Goal: Task Accomplishment & Management: Manage account settings

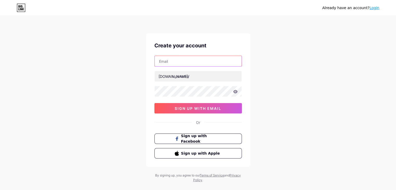
click at [179, 62] on input "text" at bounding box center [198, 61] width 87 height 10
type input "media@nilclub.com"
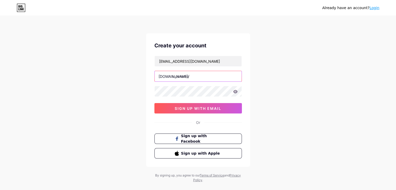
click at [181, 79] on input "text" at bounding box center [198, 76] width 87 height 10
type input "nilclub"
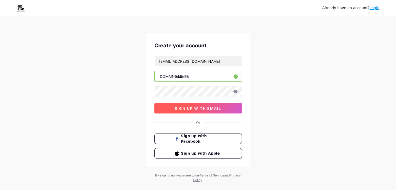
click at [202, 109] on span "sign up with email" at bounding box center [198, 108] width 47 height 4
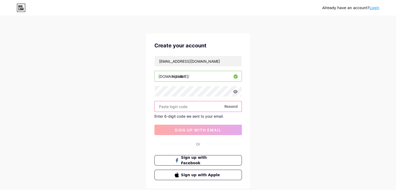
paste input "391718"
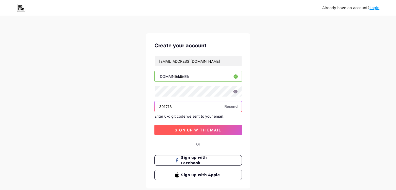
type input "391718"
click at [198, 129] on span "sign up with email" at bounding box center [198, 130] width 47 height 4
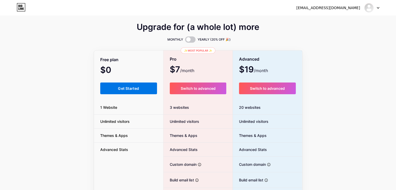
click at [126, 88] on span "Get Started" at bounding box center [128, 88] width 21 height 4
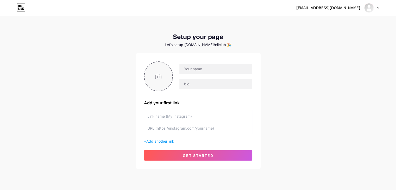
click at [160, 75] on input "file" at bounding box center [159, 76] width 28 height 29
type input "C:\fakepath\NIL Club Podcast.png"
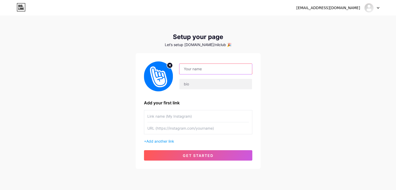
click at [196, 69] on input "text" at bounding box center [215, 69] width 72 height 10
type input "NIL Club"
click at [193, 83] on input "text" at bounding box center [215, 84] width 72 height 10
paste input "The NIL Club app is the best way for student-athletes to earn NIL money."
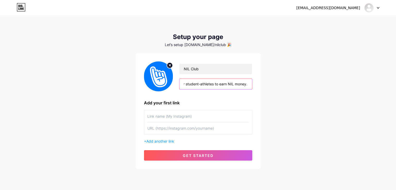
type input "The NIL Club app is the best way for student-athletes to earn NIL money."
click at [274, 127] on div "media@nilclub.com Dashboard Logout Setup your page Let’s setup bio.link/nilclub…" at bounding box center [198, 93] width 396 height 186
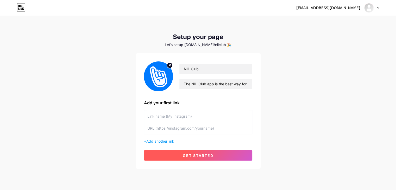
click at [192, 155] on span "get started" at bounding box center [198, 155] width 31 height 4
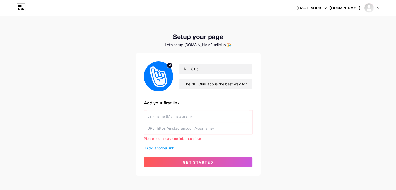
click at [163, 116] on input "text" at bounding box center [198, 116] width 102 height 12
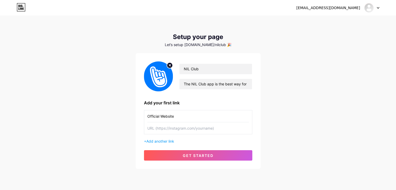
type input "Official Website"
click at [172, 131] on input "text" at bounding box center [198, 128] width 102 height 12
paste input "[URL][DOMAIN_NAME]"
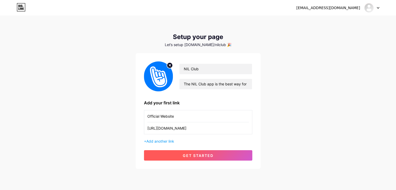
type input "[URL][DOMAIN_NAME]"
click at [195, 154] on span "get started" at bounding box center [198, 155] width 31 height 4
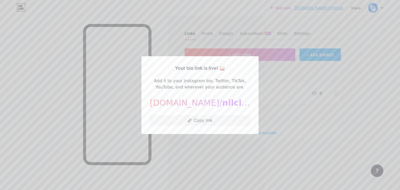
click at [303, 84] on div at bounding box center [200, 95] width 400 height 190
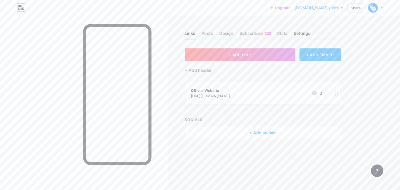
click at [303, 33] on div "Settings" at bounding box center [302, 34] width 17 height 9
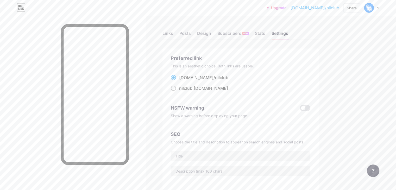
click at [176, 87] on span at bounding box center [173, 88] width 5 height 5
click at [183, 91] on input "nilclub .bio.link" at bounding box center [180, 92] width 3 height 3
radio input "true"
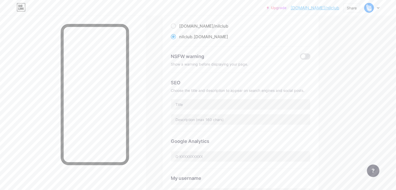
scroll to position [52, 0]
click at [207, 103] on input "text" at bounding box center [240, 104] width 139 height 10
paste input "|"
paste input "Join NIL Club"
click at [214, 104] on input "NIL Club | Join NIL Club" at bounding box center [240, 104] width 139 height 10
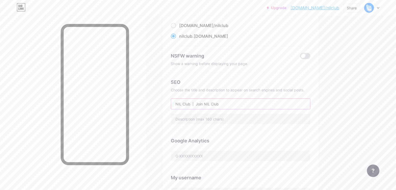
click at [254, 104] on input "NIL Club | Join NIL Club" at bounding box center [240, 104] width 139 height 10
paste input "|"
drag, startPoint x: 218, startPoint y: 105, endPoint x: 185, endPoint y: 106, distance: 33.3
click at [185, 106] on div "Preferred link This is an aesthetic choice. Both links are usable. bio.link/ ni…" at bounding box center [240, 110] width 156 height 229
click at [222, 105] on input "Join NIL Club |" at bounding box center [240, 104] width 139 height 10
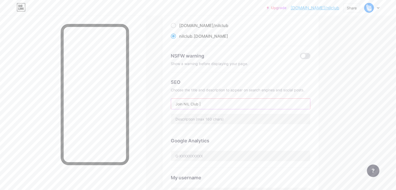
click at [242, 104] on input "Join NIL Club |" at bounding box center [240, 104] width 139 height 10
paste input "Exclusive Athlete Communities and Supporter Access"
type input "Join NIL Club | Exclusive Athlete Communities and Supporter Access"
click at [231, 119] on input "text" at bounding box center [240, 119] width 139 height 10
paste input "Join NIL Club to connect with college athletes, access exclusive content, and s…"
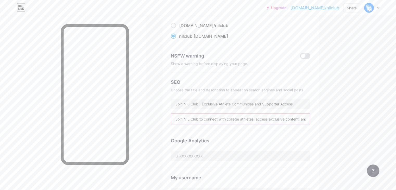
scroll to position [0, 119]
type input "Join NIL Club to connect with college athletes, access exclusive content, and s…"
click at [341, 122] on div "Links Posts Design Subscribers NEW Stats Settings Preferred link This is an aes…" at bounding box center [170, 169] width 341 height 411
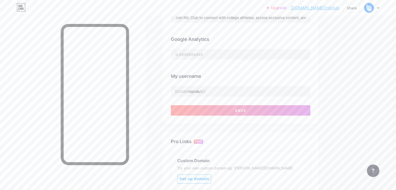
scroll to position [105, 0]
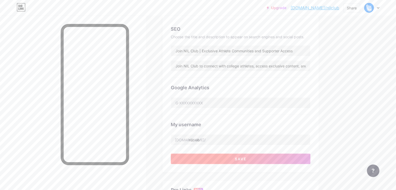
click at [247, 158] on span "Save" at bounding box center [241, 159] width 12 height 4
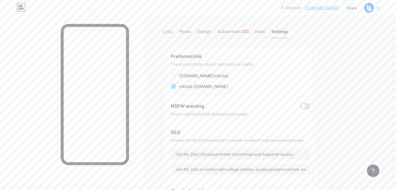
scroll to position [0, 0]
click at [211, 34] on div "Design" at bounding box center [204, 34] width 14 height 9
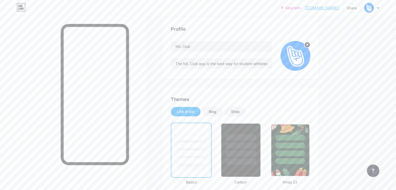
scroll to position [78, 0]
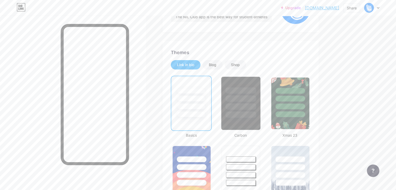
click at [260, 101] on div at bounding box center [240, 97] width 39 height 41
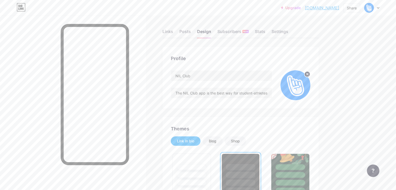
scroll to position [0, 0]
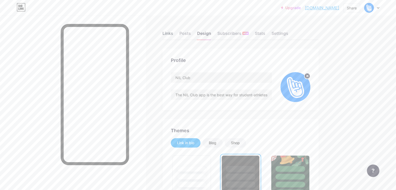
click at [173, 35] on div "Links" at bounding box center [167, 34] width 11 height 9
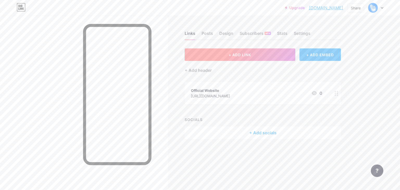
click at [228, 58] on button "+ ADD LINK" at bounding box center [240, 54] width 111 height 12
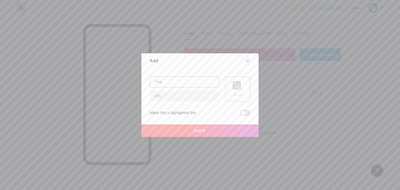
click at [166, 82] on input "text" at bounding box center [184, 82] width 69 height 10
type input "Brand Partnerships"
click at [162, 97] on input "text" at bounding box center [184, 96] width 69 height 10
paste input "[URL][DOMAIN_NAME]"
type input "[URL][DOMAIN_NAME]"
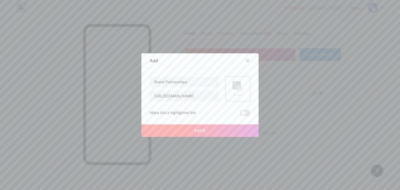
click at [198, 133] on button "Save" at bounding box center [199, 130] width 117 height 12
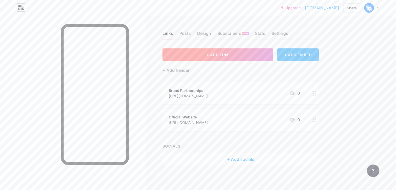
click at [229, 57] on span "+ ADD LINK" at bounding box center [217, 55] width 22 height 4
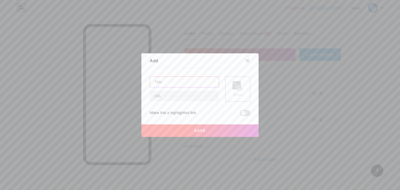
click at [170, 81] on input "text" at bounding box center [184, 82] width 69 height 10
type input "Help Center"
click at [159, 96] on input "text" at bounding box center [184, 96] width 69 height 10
paste input "[URL][DOMAIN_NAME]"
type input "[URL][DOMAIN_NAME]"
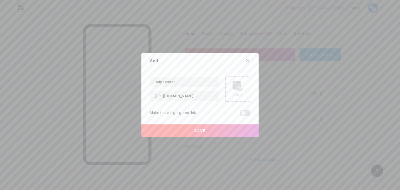
click at [194, 132] on span "Save" at bounding box center [200, 130] width 12 height 4
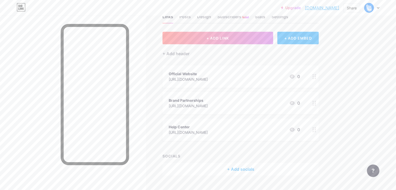
scroll to position [28, 0]
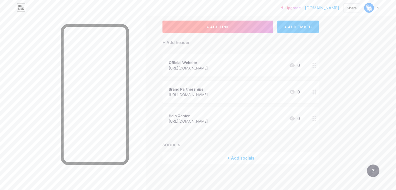
click at [229, 27] on span "+ ADD LINK" at bounding box center [217, 27] width 22 height 4
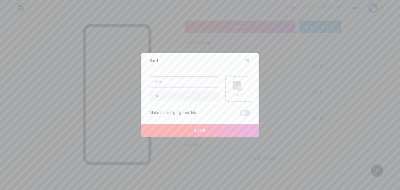
click at [164, 83] on input "text" at bounding box center [184, 82] width 69 height 10
click at [177, 85] on input "Download NIL app" at bounding box center [184, 82] width 69 height 10
click at [170, 81] on input "Download NIL Club app" at bounding box center [184, 82] width 69 height 10
type input "Download the NIL Club app"
click at [165, 96] on input "text" at bounding box center [184, 96] width 69 height 10
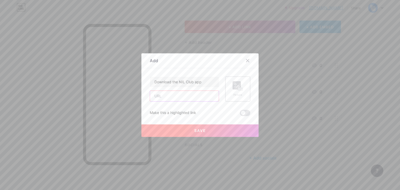
paste input "[URL][DOMAIN_NAME]"
type input "[URL][DOMAIN_NAME]"
click at [196, 135] on button "Save" at bounding box center [199, 130] width 117 height 12
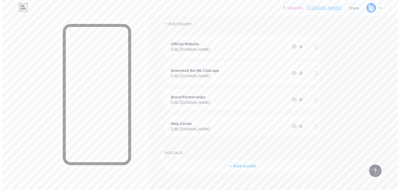
scroll to position [54, 0]
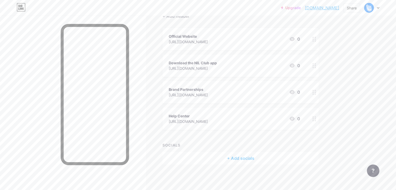
click at [260, 160] on div "+ Add socials" at bounding box center [240, 158] width 156 height 12
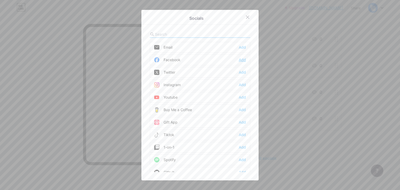
click at [241, 61] on div "Add" at bounding box center [242, 59] width 7 height 5
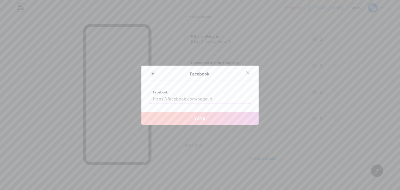
click at [177, 96] on input "text" at bounding box center [200, 99] width 94 height 9
paste input "[URL][DOMAIN_NAME]"
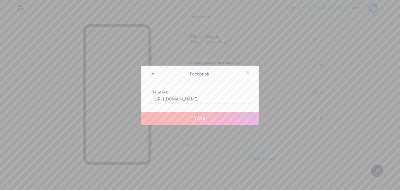
type input "[URL][DOMAIN_NAME]"
click at [204, 120] on span "Save" at bounding box center [200, 118] width 12 height 4
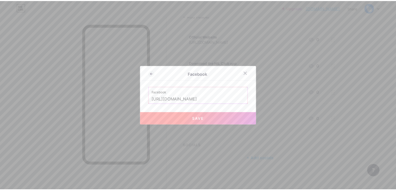
scroll to position [0, 0]
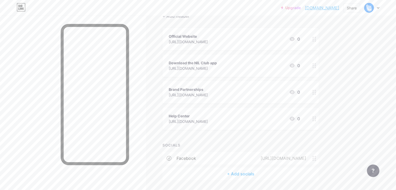
click at [256, 174] on div "+ Add socials" at bounding box center [240, 174] width 156 height 12
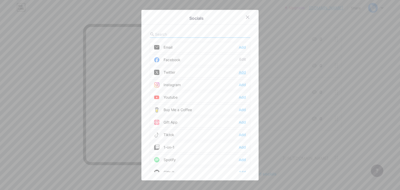
click at [241, 72] on div "Add" at bounding box center [242, 72] width 7 height 5
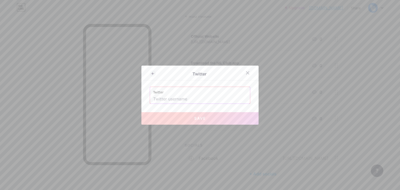
click at [169, 99] on input "text" at bounding box center [200, 99] width 94 height 9
paste input "https://x.com/NILclubs"
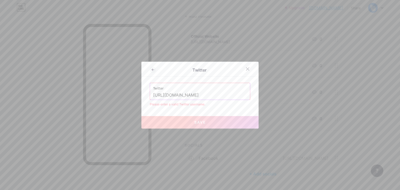
drag, startPoint x: 180, startPoint y: 96, endPoint x: 143, endPoint y: 100, distance: 37.5
click at [143, 100] on div "Twitter Twitter https://x.com/NILclubs Please enter a valid Twitter username. S…" at bounding box center [199, 95] width 117 height 67
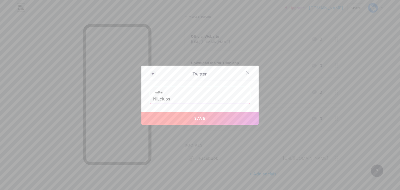
click at [191, 119] on button "Save" at bounding box center [199, 118] width 117 height 12
type input "https://twitter.com/NILclubs"
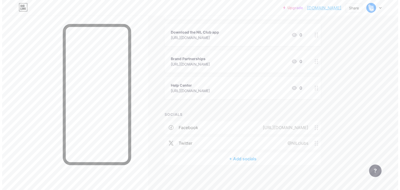
scroll to position [85, 0]
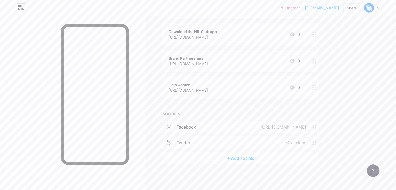
click at [261, 155] on div "+ Add socials" at bounding box center [240, 158] width 156 height 12
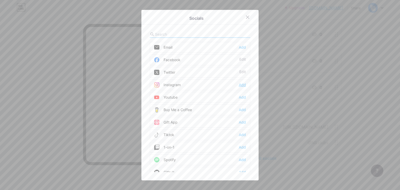
click at [240, 84] on div "Add" at bounding box center [242, 84] width 7 height 5
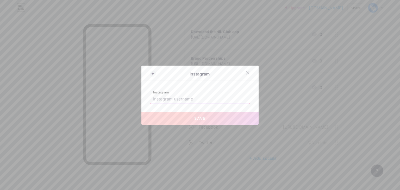
click at [183, 102] on input "text" at bounding box center [200, 99] width 94 height 9
paste input "https://www.instagram.com/nilclubs"
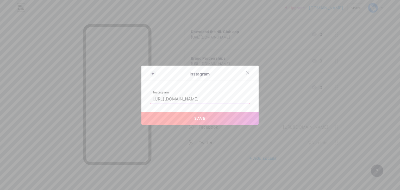
drag, startPoint x: 207, startPoint y: 99, endPoint x: 89, endPoint y: 103, distance: 117.7
click at [89, 103] on div "Instagram Instagram https://www.instagram.com/nilclubs Save" at bounding box center [200, 95] width 400 height 190
click at [191, 119] on button "Save" at bounding box center [199, 118] width 117 height 12
type input "https://instagram.com/nilclubs"
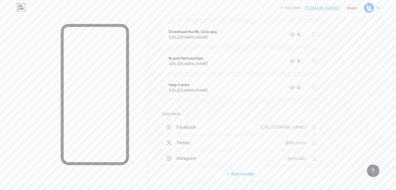
click at [263, 175] on div "+ Add socials" at bounding box center [240, 174] width 156 height 12
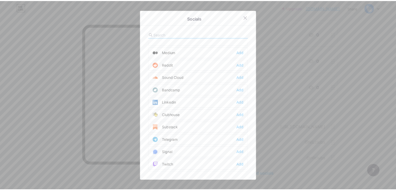
scroll to position [182, 0]
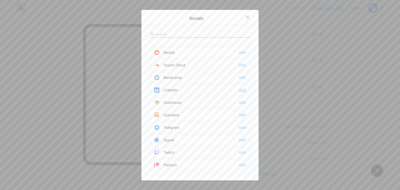
click at [243, 87] on div "Add" at bounding box center [242, 89] width 7 height 5
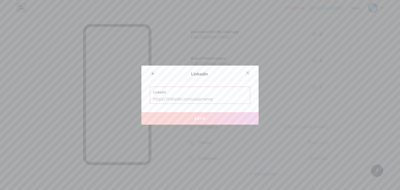
click at [179, 97] on input "text" at bounding box center [200, 99] width 94 height 9
paste input "[URL][DOMAIN_NAME]"
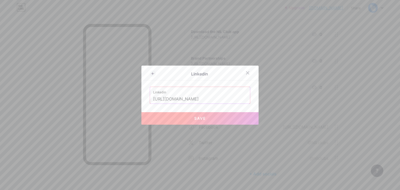
type input "[URL][DOMAIN_NAME]"
click at [210, 119] on button "Save" at bounding box center [199, 118] width 117 height 12
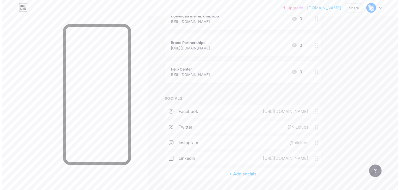
scroll to position [117, 0]
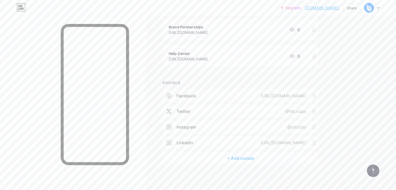
click at [260, 155] on div "+ Add socials" at bounding box center [240, 158] width 156 height 12
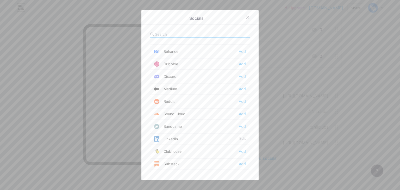
scroll to position [104, 0]
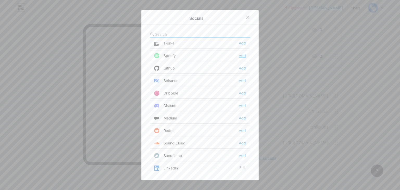
click at [241, 56] on div "Add" at bounding box center [242, 55] width 7 height 5
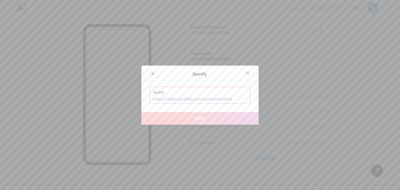
click at [186, 96] on input "text" at bounding box center [200, 99] width 94 height 9
paste input "[URL][DOMAIN_NAME]"
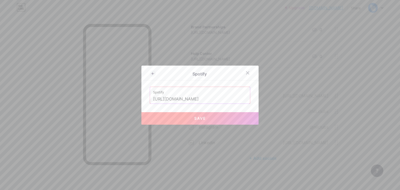
scroll to position [0, 24]
type input "[URL][DOMAIN_NAME]"
click at [201, 121] on button "Save" at bounding box center [199, 118] width 117 height 12
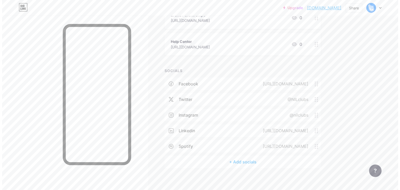
scroll to position [132, 0]
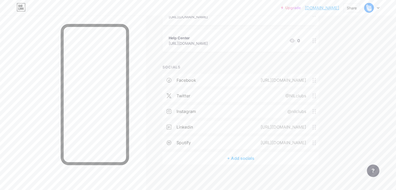
click at [261, 158] on div "+ Add socials" at bounding box center [240, 158] width 156 height 12
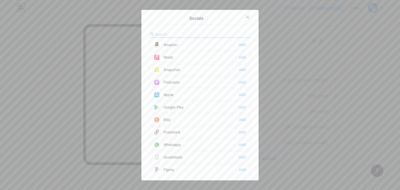
scroll to position [365, 0]
click at [242, 93] on div "Add" at bounding box center [242, 95] width 7 height 5
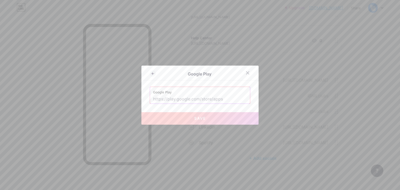
click at [195, 98] on input "text" at bounding box center [200, 99] width 94 height 9
paste input "[URL][DOMAIN_NAME]"
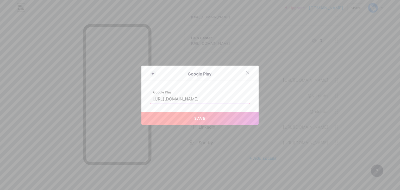
type input "[URL][DOMAIN_NAME]"
click at [205, 119] on button "Save" at bounding box center [199, 118] width 117 height 12
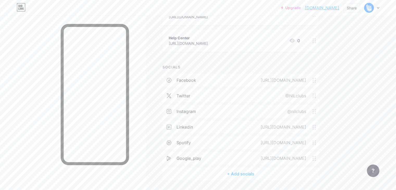
click at [264, 175] on div "+ Add socials" at bounding box center [240, 174] width 156 height 12
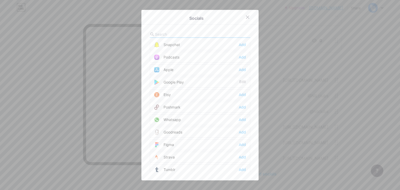
scroll to position [391, 0]
click at [239, 54] on div "Add" at bounding box center [242, 56] width 7 height 5
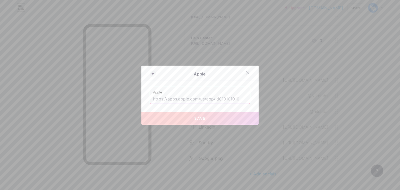
click at [177, 97] on input "text" at bounding box center [200, 99] width 94 height 9
paste input "[URL][DOMAIN_NAME]"
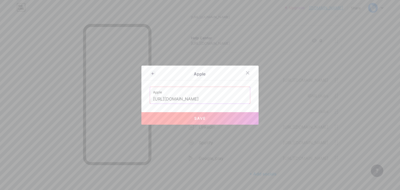
type input "[URL][DOMAIN_NAME]"
click at [203, 118] on span "Save" at bounding box center [200, 118] width 12 height 4
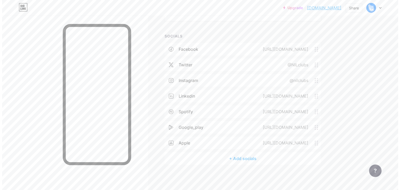
scroll to position [164, 0]
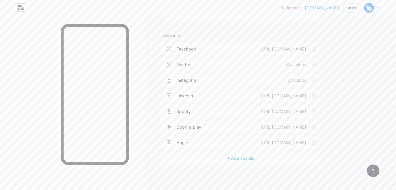
click at [262, 158] on div "+ Add socials" at bounding box center [240, 158] width 156 height 12
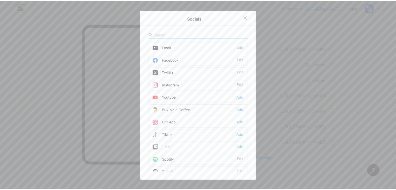
scroll to position [0, 0]
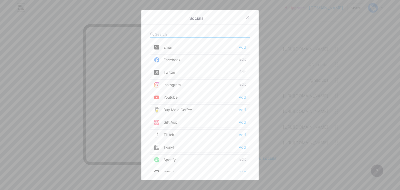
click at [240, 96] on div "Add" at bounding box center [242, 97] width 7 height 5
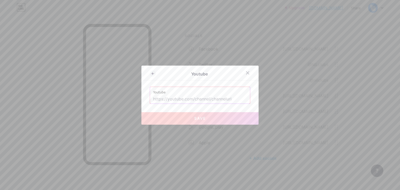
click at [217, 101] on input "text" at bounding box center [200, 99] width 94 height 9
paste input "[URL][DOMAIN_NAME]"
click at [168, 101] on input "[URL][DOMAIN_NAME]" at bounding box center [200, 99] width 94 height 9
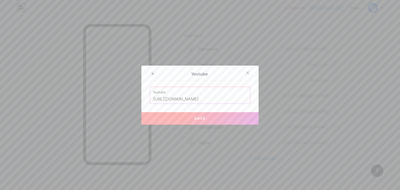
type input "[URL][DOMAIN_NAME]"
click at [199, 117] on span "Save" at bounding box center [200, 118] width 12 height 4
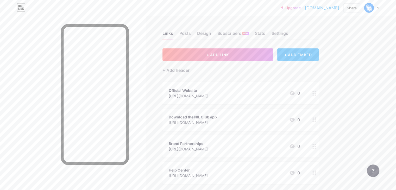
click at [318, 8] on link "[DOMAIN_NAME]" at bounding box center [322, 8] width 34 height 6
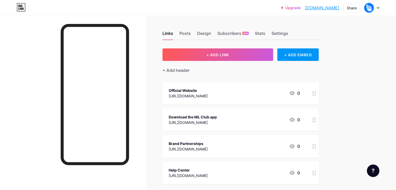
click at [322, 8] on link "[DOMAIN_NAME]" at bounding box center [322, 8] width 34 height 6
